Goal: Browse casually

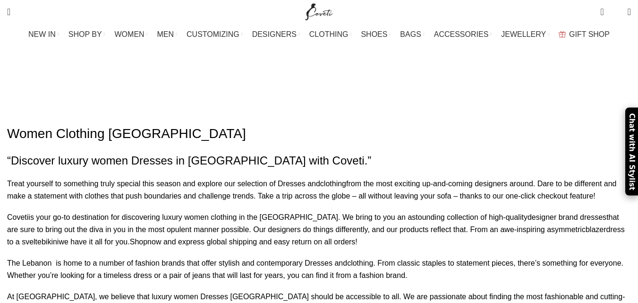
click at [318, 12] on img "Site logo" at bounding box center [319, 12] width 32 height 24
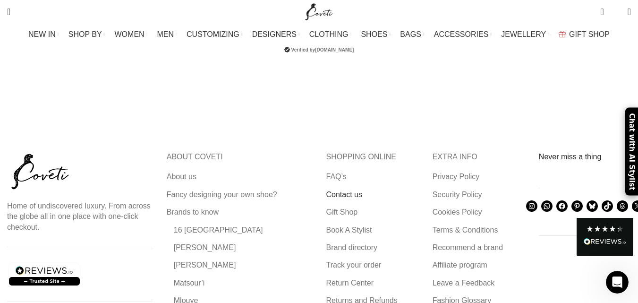
scroll to position [3016, 0]
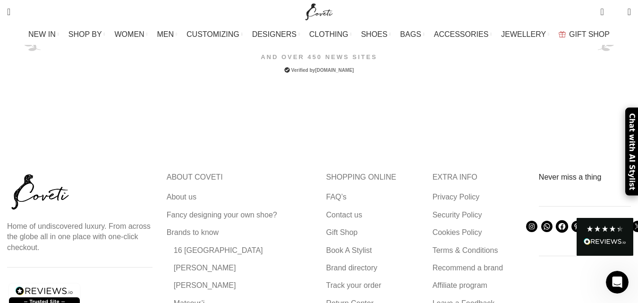
click at [559, 223] on icon at bounding box center [562, 226] width 7 height 7
